Goal: Participate in discussion

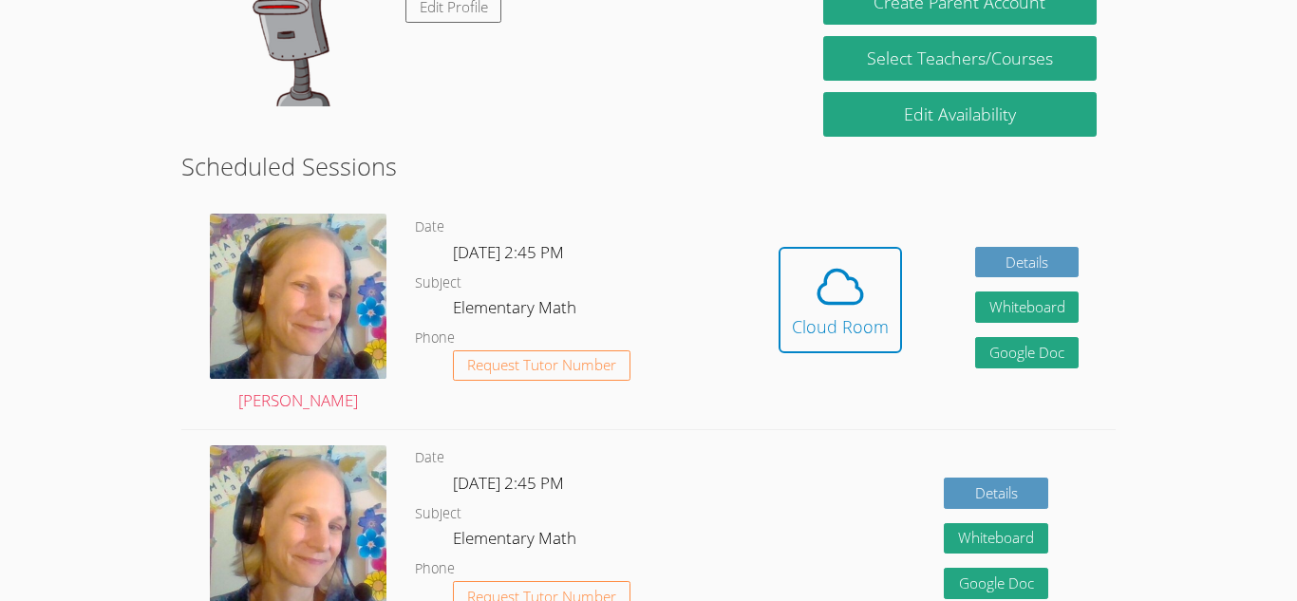
scroll to position [397, 0]
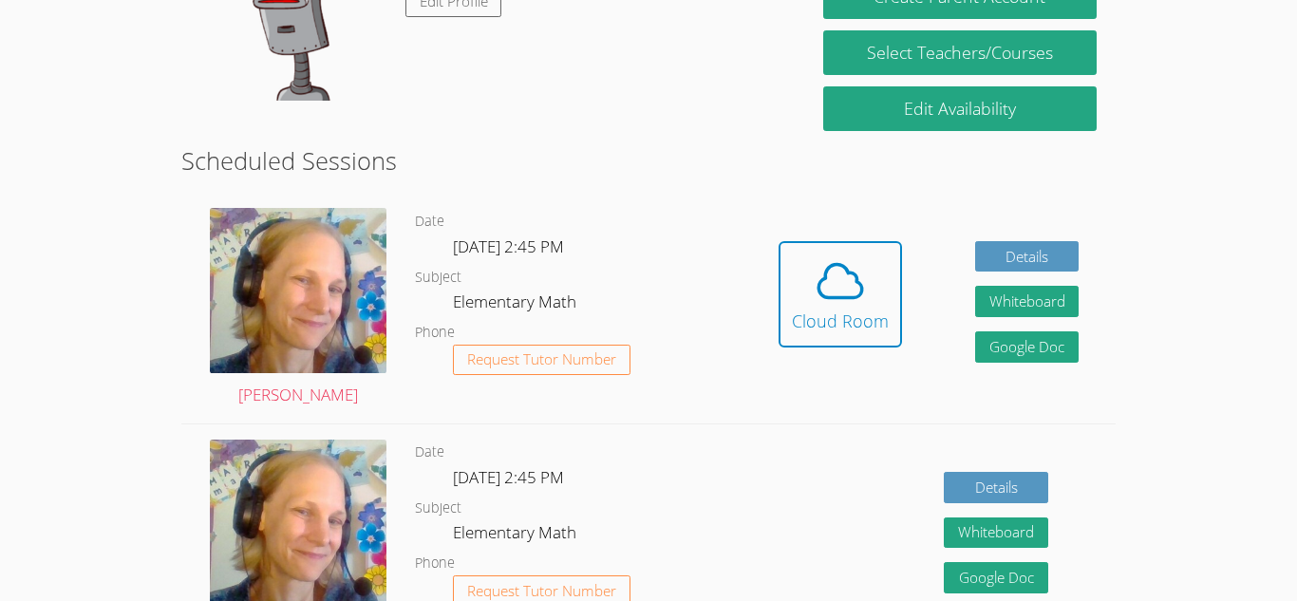
click at [927, 343] on div "Hidden Cloud Room Details Whiteboard Hidden Google Doc" at bounding box center [928, 309] width 373 height 230
click at [856, 292] on icon at bounding box center [840, 281] width 53 height 53
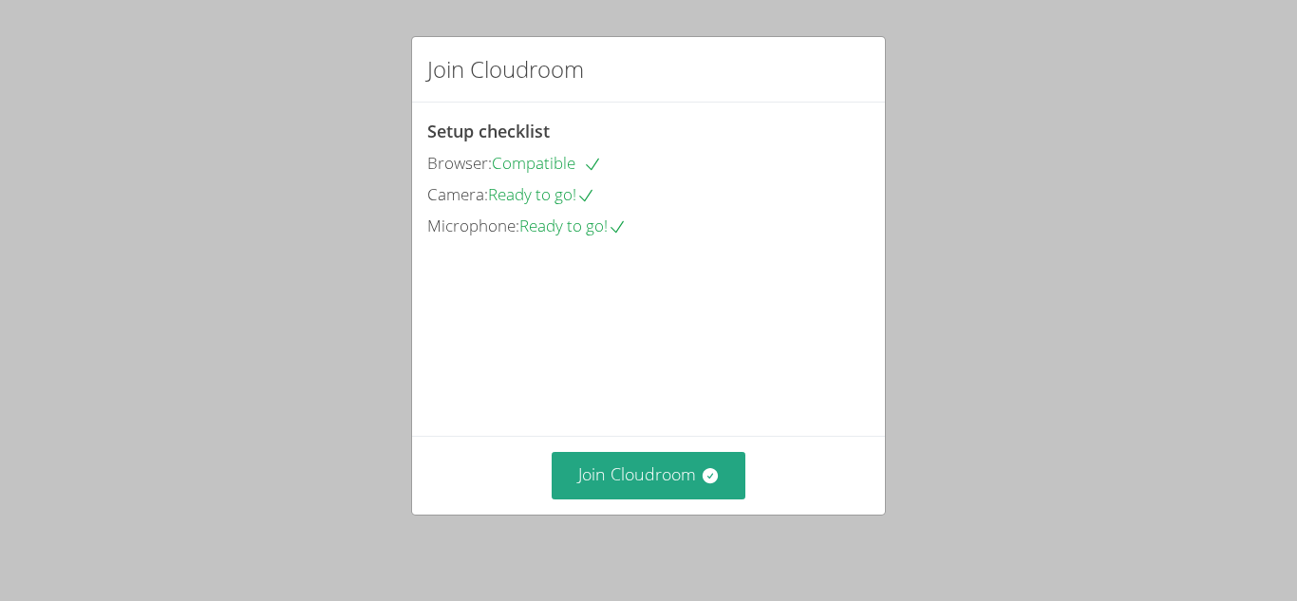
click at [712, 352] on video at bounding box center [569, 326] width 285 height 142
click at [610, 398] on video at bounding box center [569, 326] width 285 height 142
click at [626, 490] on button "Join Cloudroom" at bounding box center [649, 475] width 195 height 47
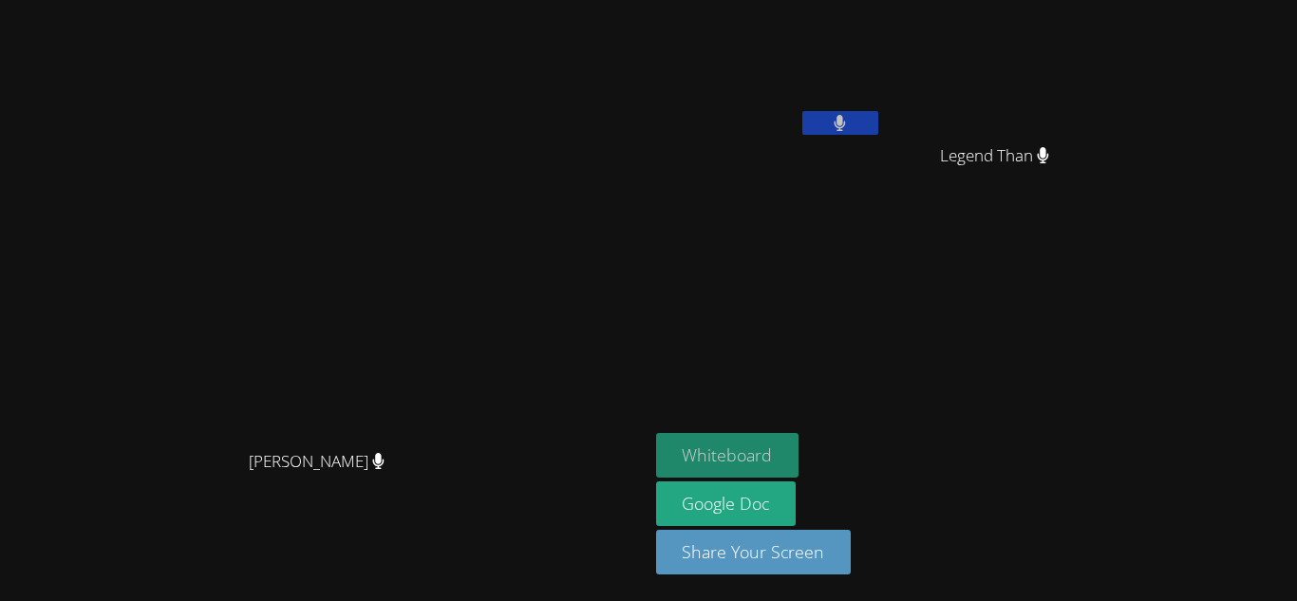
click at [800, 452] on button "Whiteboard" at bounding box center [727, 455] width 143 height 45
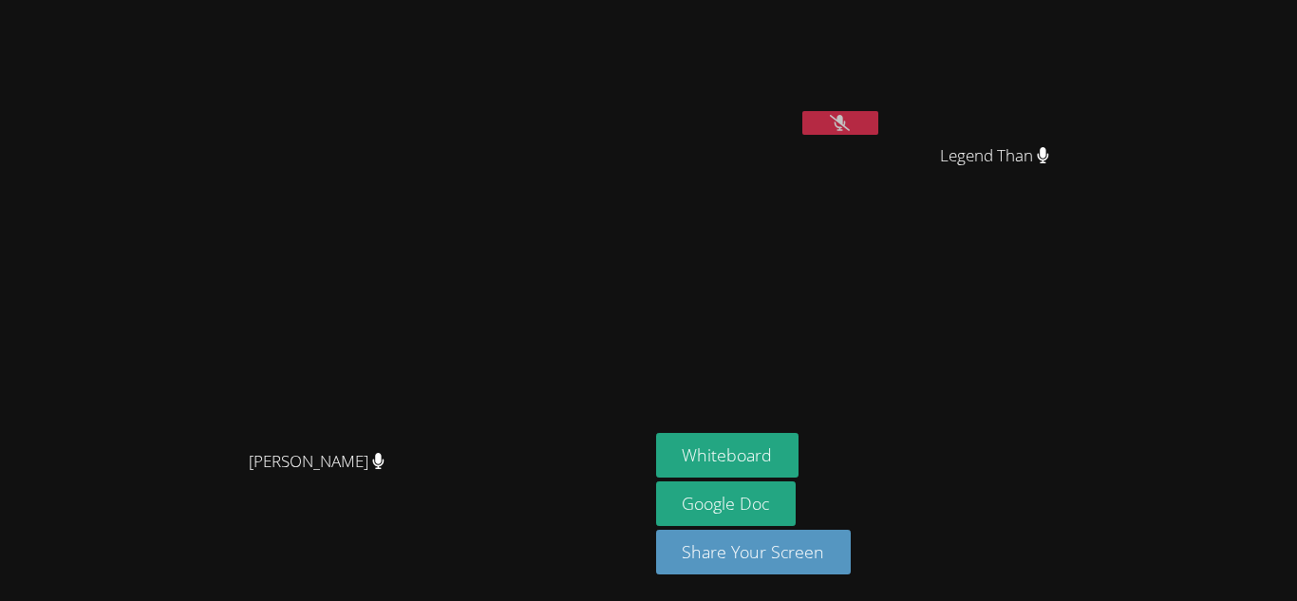
click at [879, 119] on button at bounding box center [841, 123] width 76 height 24
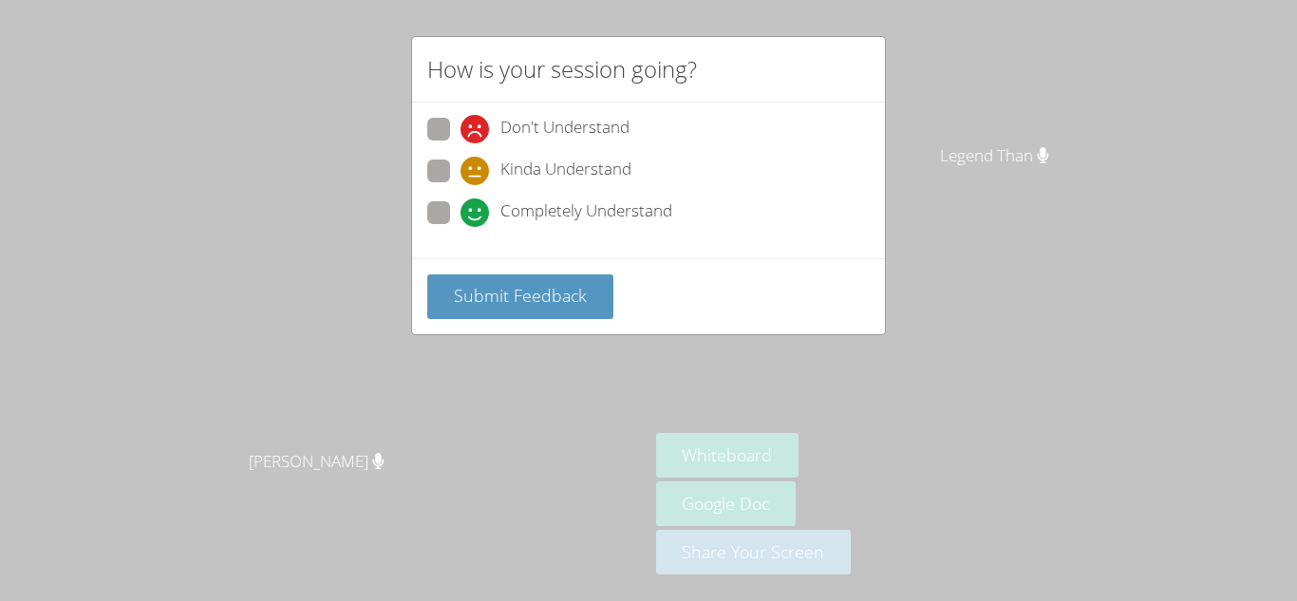
click at [461, 227] on span at bounding box center [461, 227] width 0 height 0
click at [461, 207] on input "Completely Understand" at bounding box center [469, 209] width 16 height 16
radio input "true"
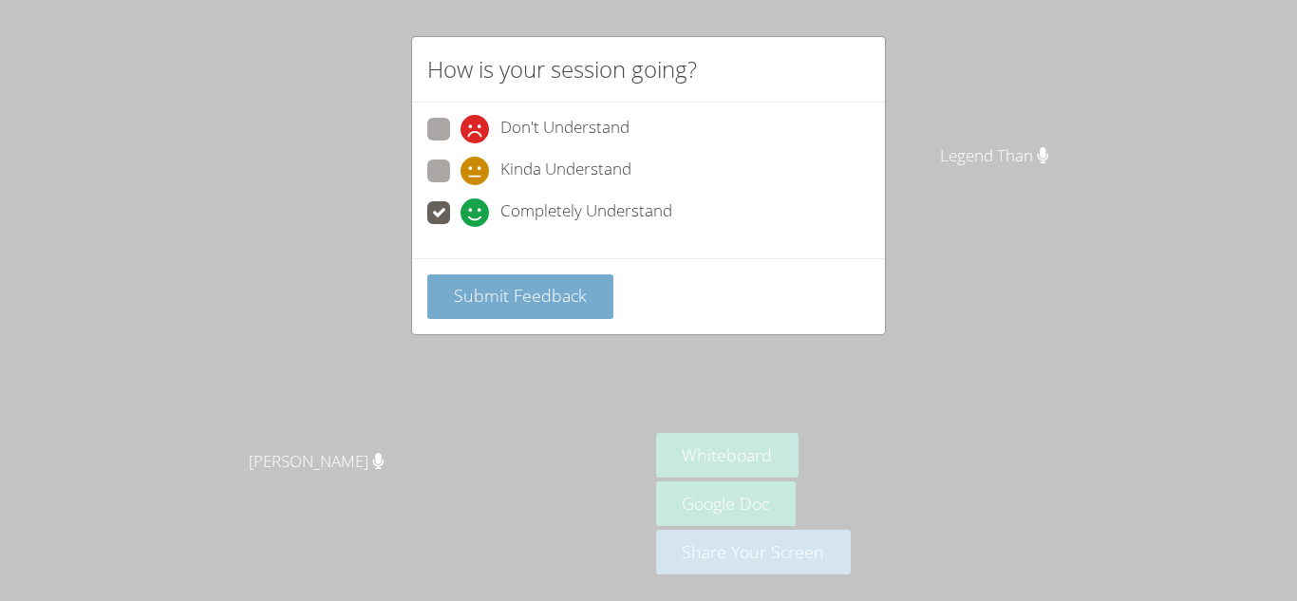
click at [548, 301] on span "Submit Feedback" at bounding box center [520, 295] width 133 height 23
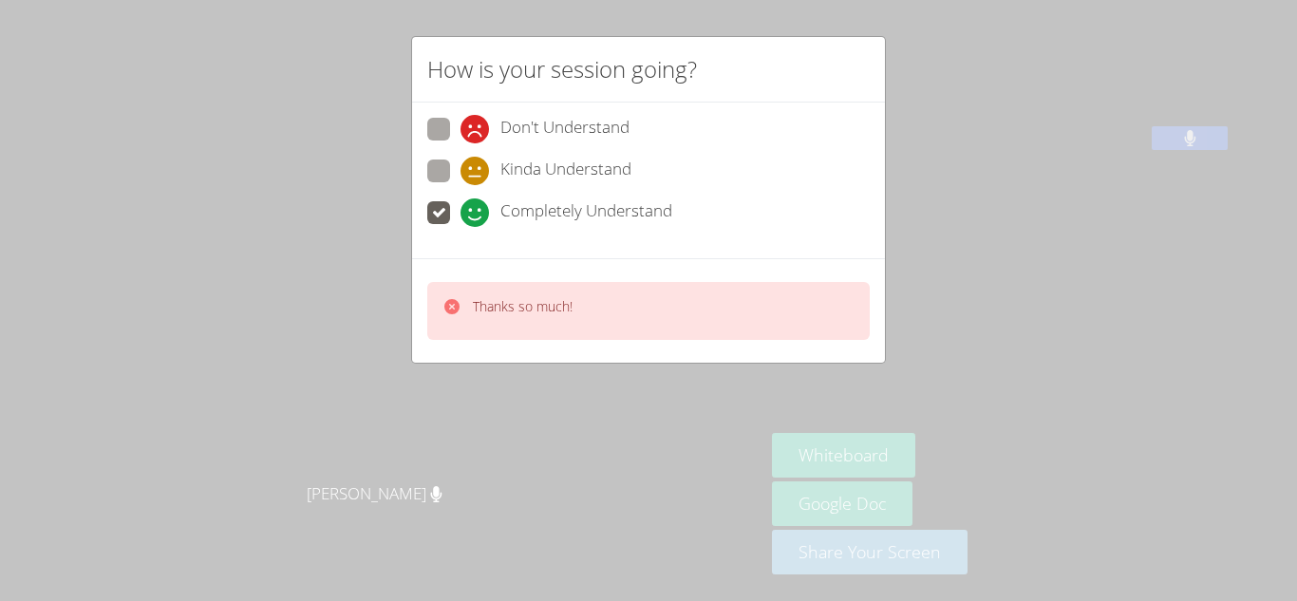
click at [505, 313] on p "Thanks so much!" at bounding box center [523, 306] width 100 height 19
